Goal: Check status: Check status

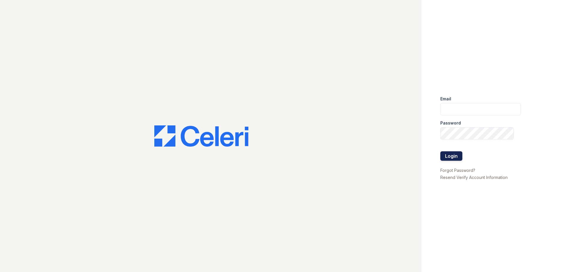
type input "[EMAIL_ADDRESS][DOMAIN_NAME]"
click at [448, 154] on button "Login" at bounding box center [451, 155] width 22 height 9
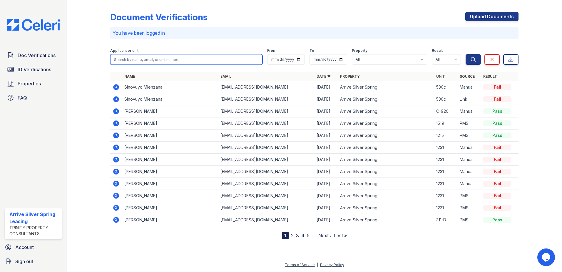
drag, startPoint x: 183, startPoint y: 55, endPoint x: 181, endPoint y: 61, distance: 6.1
click at [183, 56] on input "search" at bounding box center [186, 59] width 152 height 11
type input "nickoyan"
click at [466, 54] on button "Search" at bounding box center [473, 59] width 15 height 11
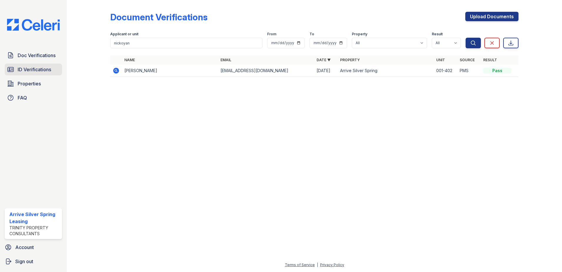
click at [23, 74] on link "ID Verifications" at bounding box center [33, 70] width 57 height 12
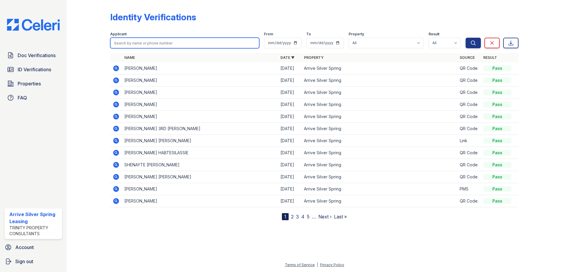
click at [169, 44] on input "search" at bounding box center [184, 43] width 149 height 11
type input "nickoyan"
click at [466, 38] on button "Search" at bounding box center [473, 43] width 15 height 11
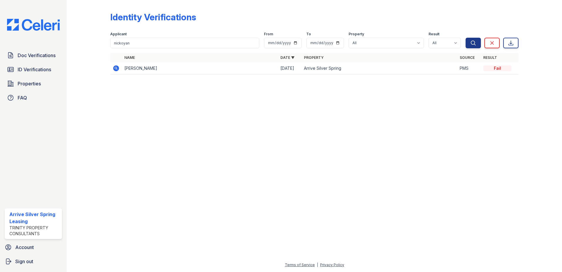
click at [121, 69] on td at bounding box center [116, 68] width 12 height 12
click at [111, 68] on td at bounding box center [116, 68] width 12 height 12
click at [118, 68] on icon at bounding box center [116, 68] width 6 height 6
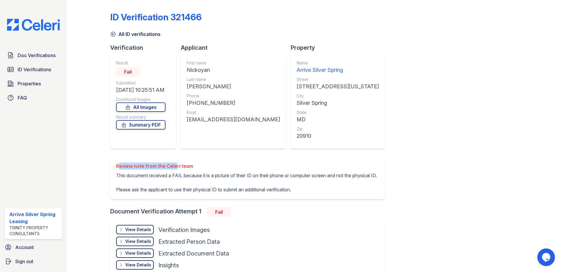
drag, startPoint x: 114, startPoint y: 161, endPoint x: 174, endPoint y: 161, distance: 60.0
click at [173, 161] on div "Review note from the Celeri team This document received a FAIL because it is a …" at bounding box center [247, 177] width 275 height 42
click at [394, 158] on div "ID Verification 321466 All ID verifications Verification Result Fail Submitted …" at bounding box center [314, 143] width 408 height 283
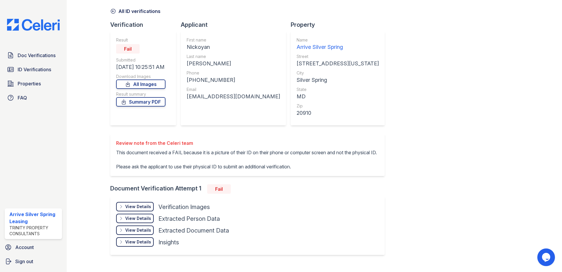
scroll to position [41, 0]
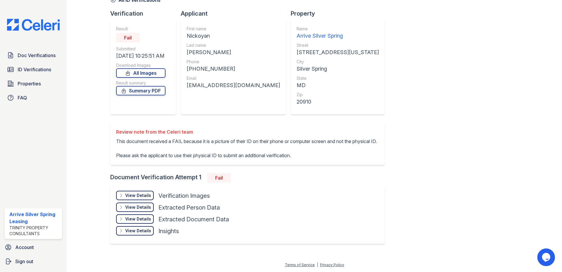
click at [141, 194] on div "View Details" at bounding box center [138, 195] width 26 height 6
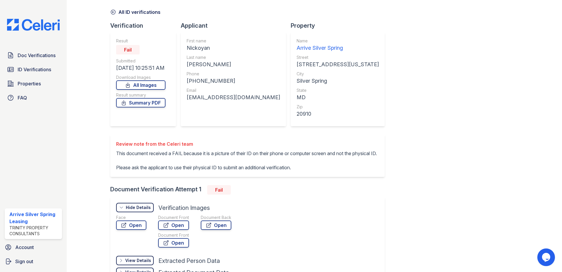
scroll to position [12, 0]
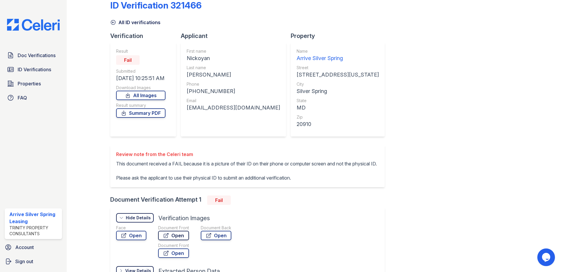
click at [170, 240] on link "Open" at bounding box center [173, 235] width 31 height 9
click at [176, 240] on link "Open" at bounding box center [173, 235] width 31 height 9
click at [217, 239] on link "Open" at bounding box center [216, 235] width 31 height 9
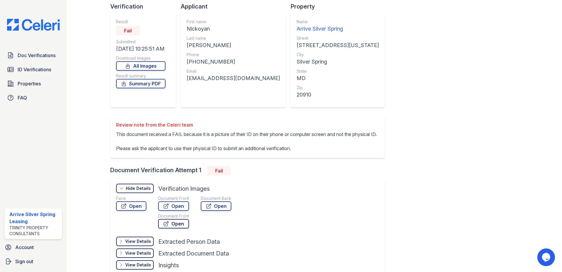
scroll to position [71, 0]
